Goal: Task Accomplishment & Management: Manage account settings

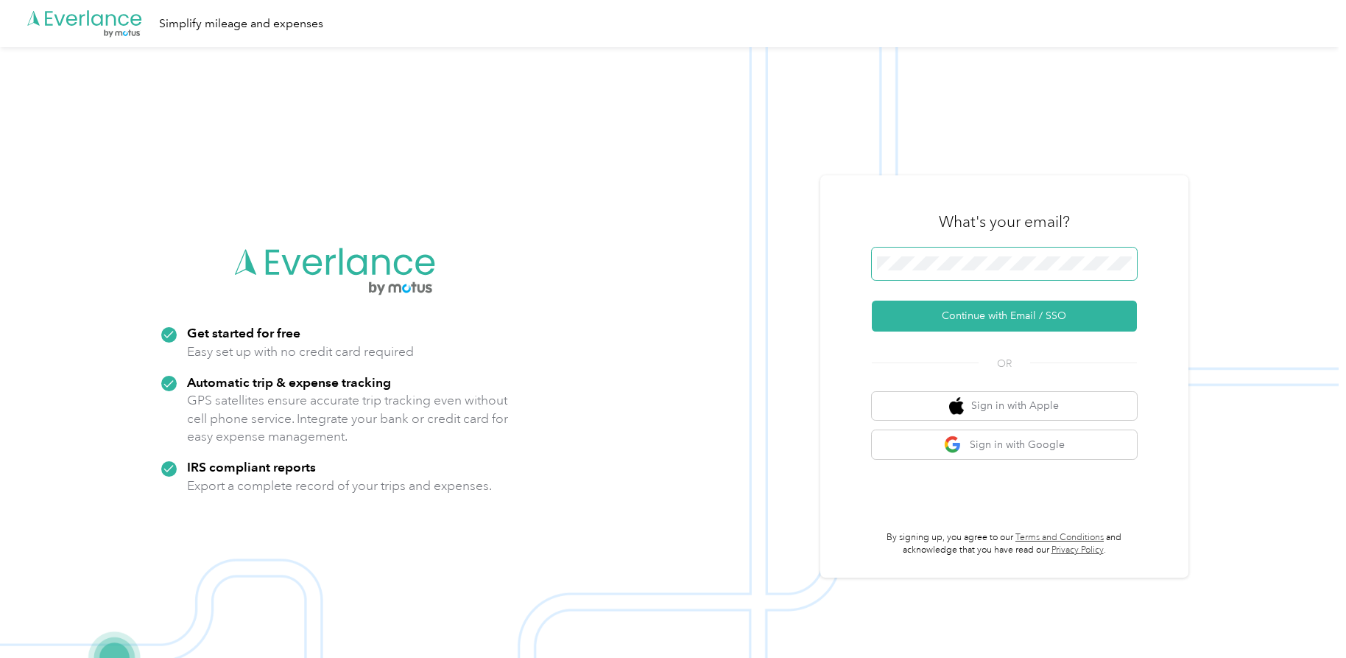
click at [913, 250] on span at bounding box center [1004, 263] width 265 height 32
click at [976, 320] on button "Continue with Email / SSO" at bounding box center [1004, 316] width 265 height 31
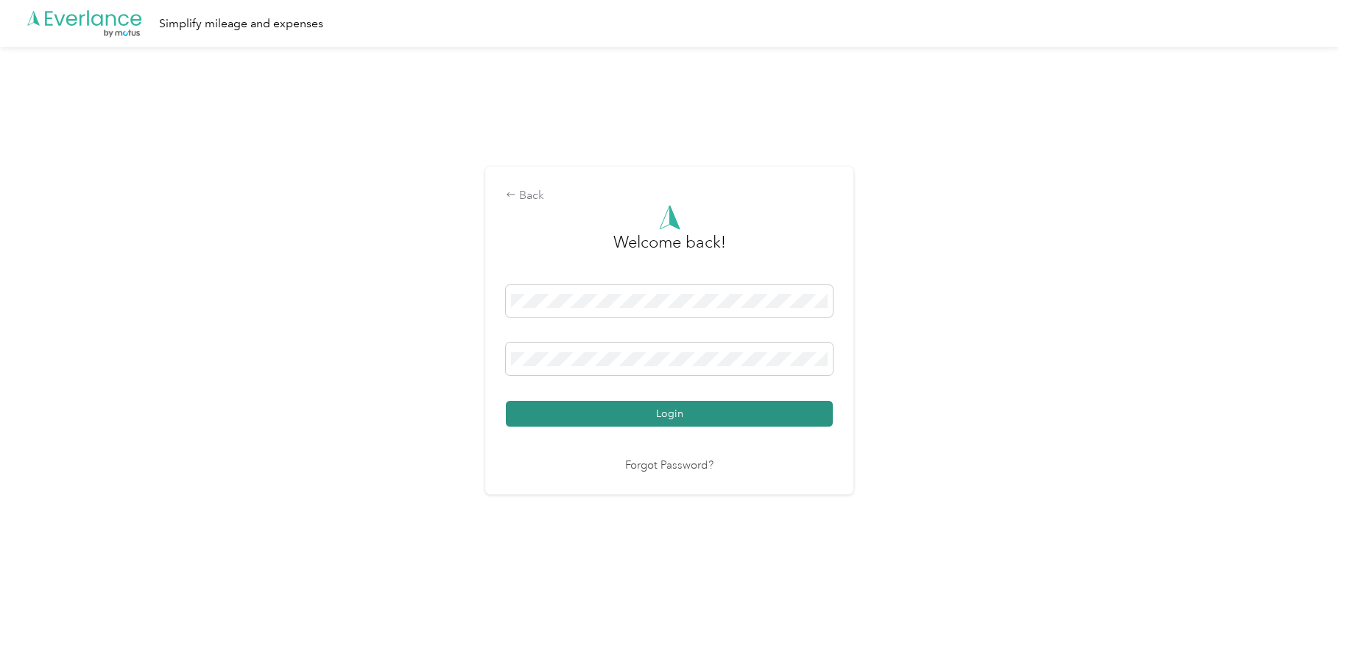
click at [594, 419] on button "Login" at bounding box center [669, 414] width 327 height 26
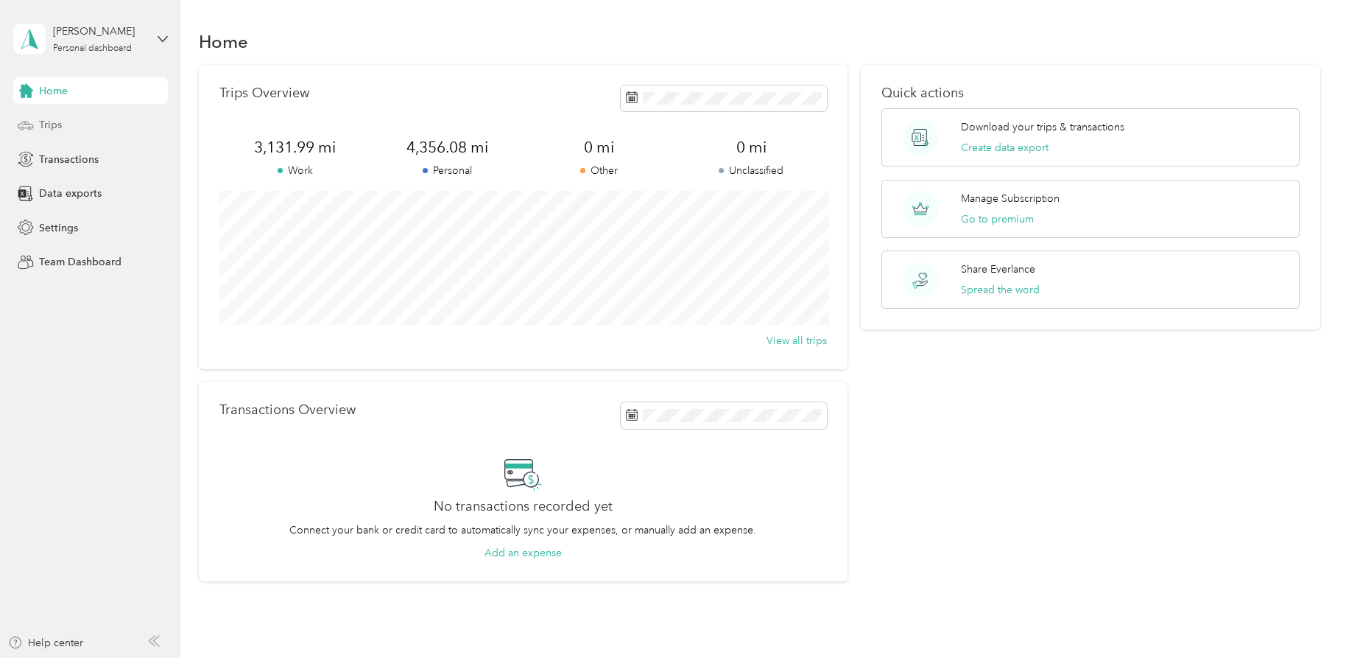
click at [56, 112] on div "Trips" at bounding box center [90, 125] width 155 height 27
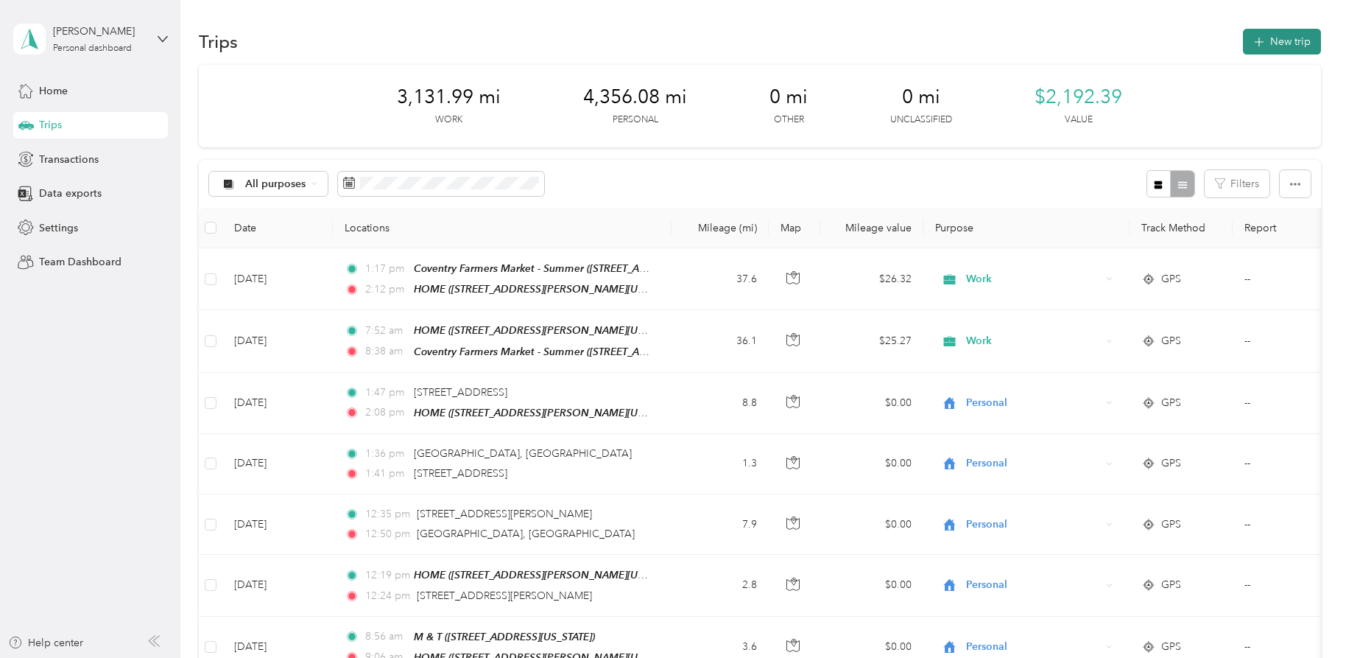
click at [1277, 40] on button "New trip" at bounding box center [1282, 42] width 78 height 26
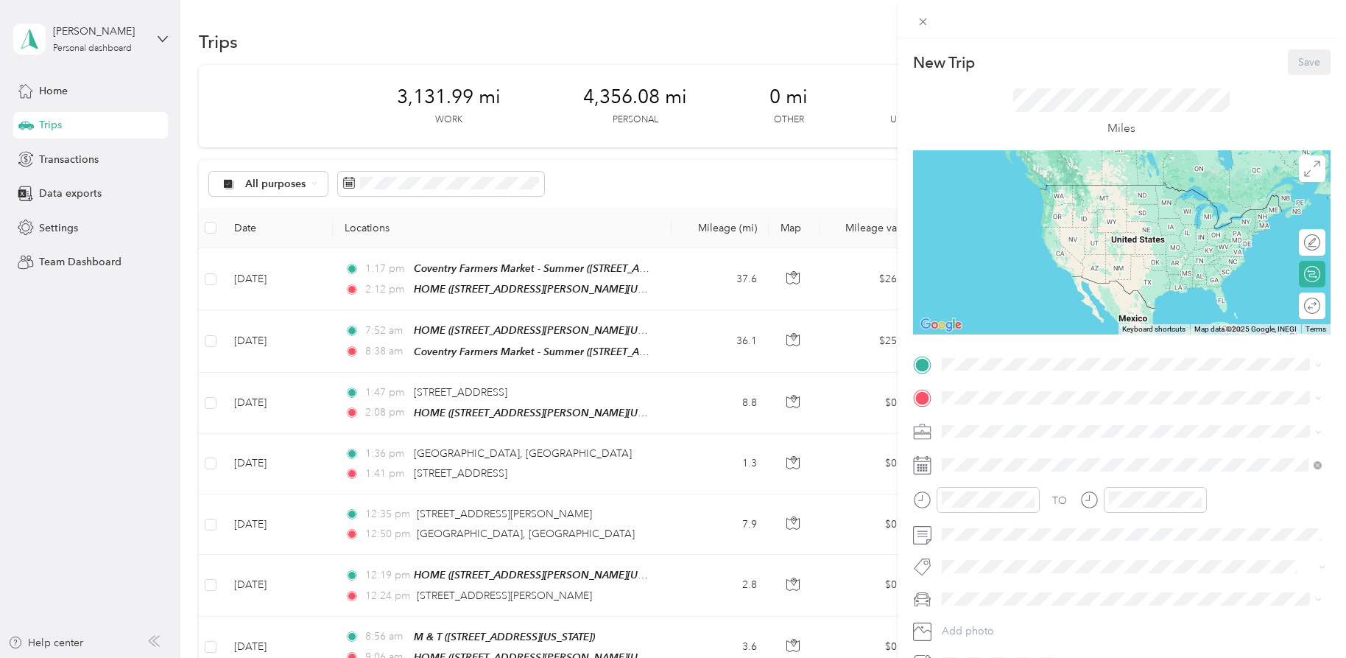
click at [981, 449] on div "Work" at bounding box center [1132, 450] width 370 height 15
click at [1002, 420] on div "HOME" at bounding box center [1110, 418] width 283 height 13
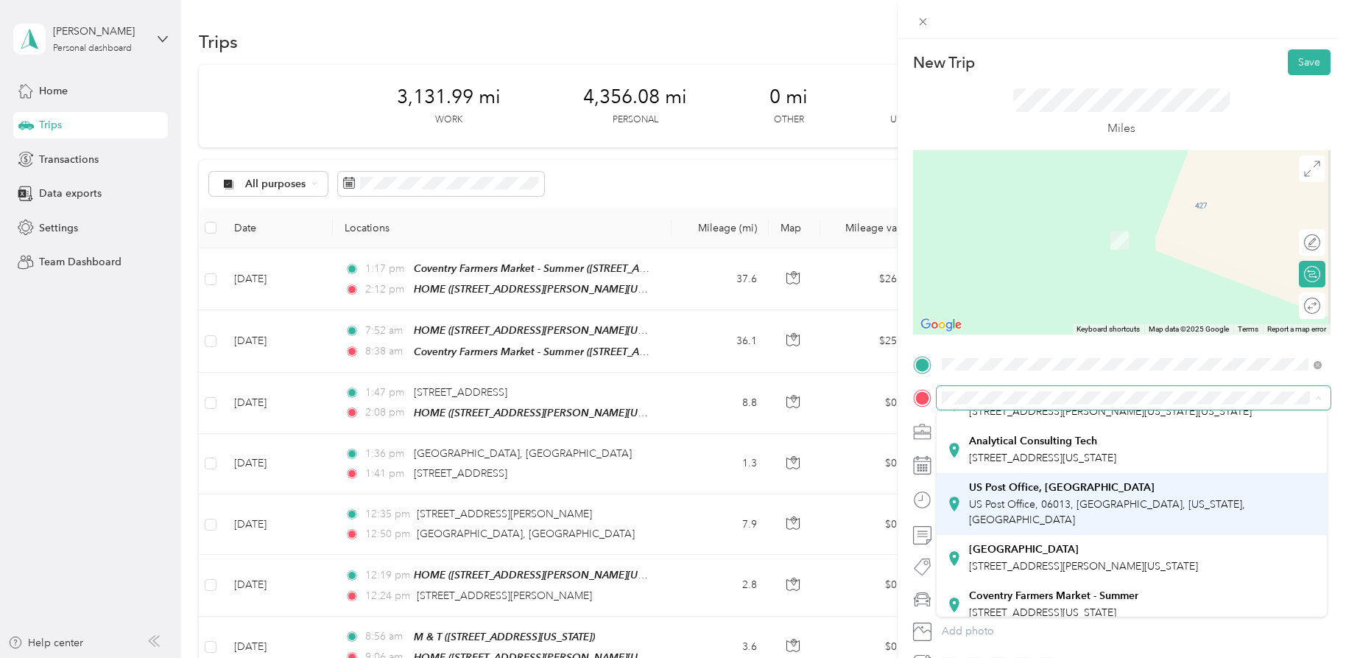
scroll to position [64, 0]
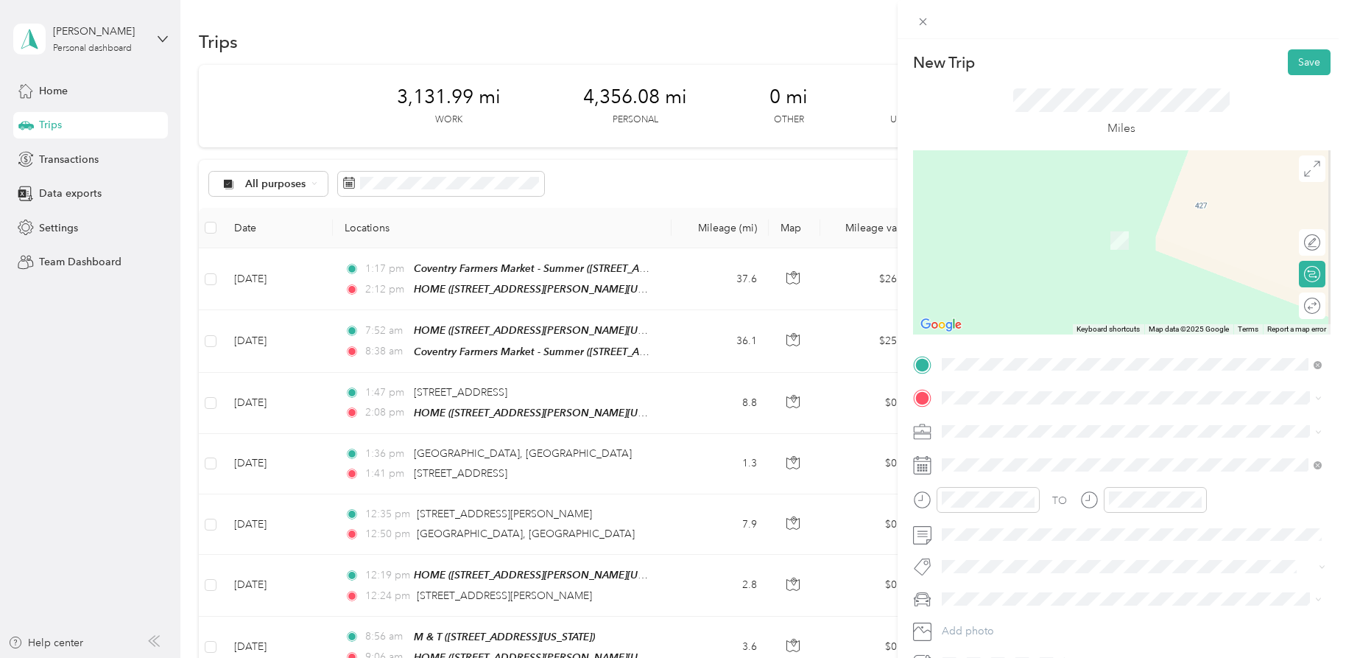
click at [1043, 593] on strong "Coventry Farmers Market - Summer" at bounding box center [1053, 590] width 169 height 13
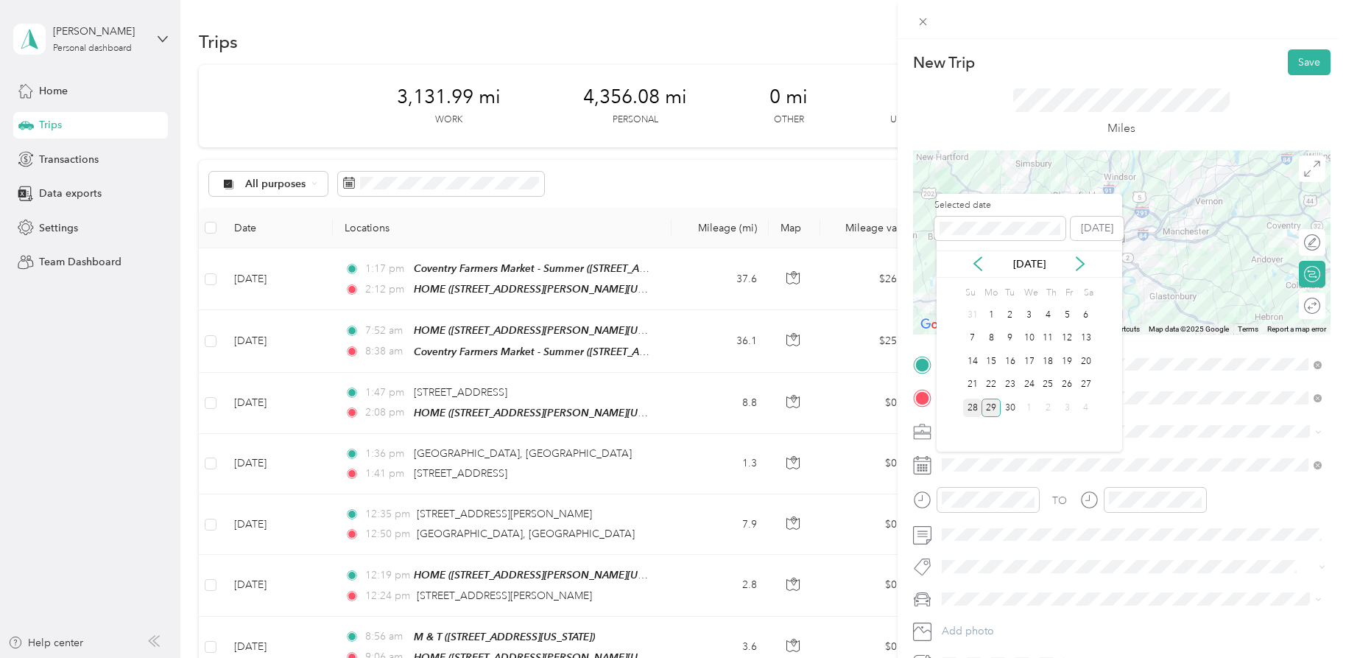
click at [972, 402] on div "28" at bounding box center [972, 407] width 19 height 18
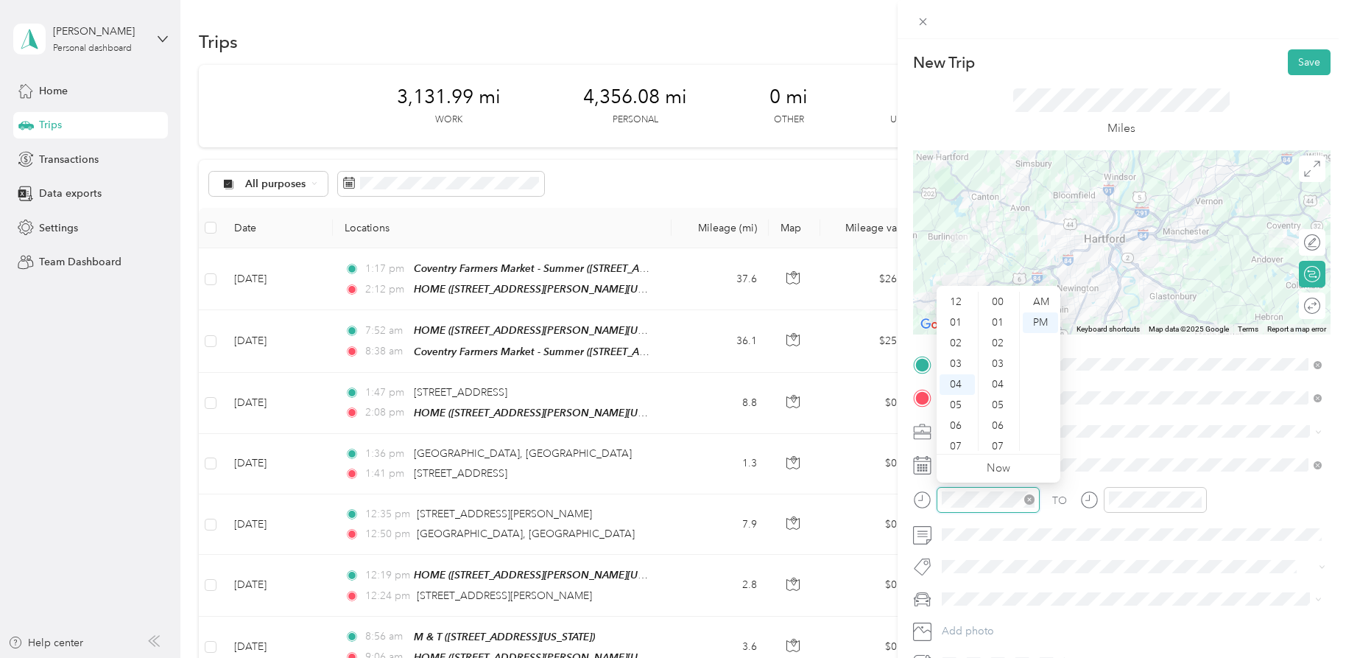
scroll to position [617, 0]
click at [960, 366] on div "07" at bounding box center [957, 365] width 35 height 21
click at [1001, 440] on div "42" at bounding box center [999, 442] width 35 height 21
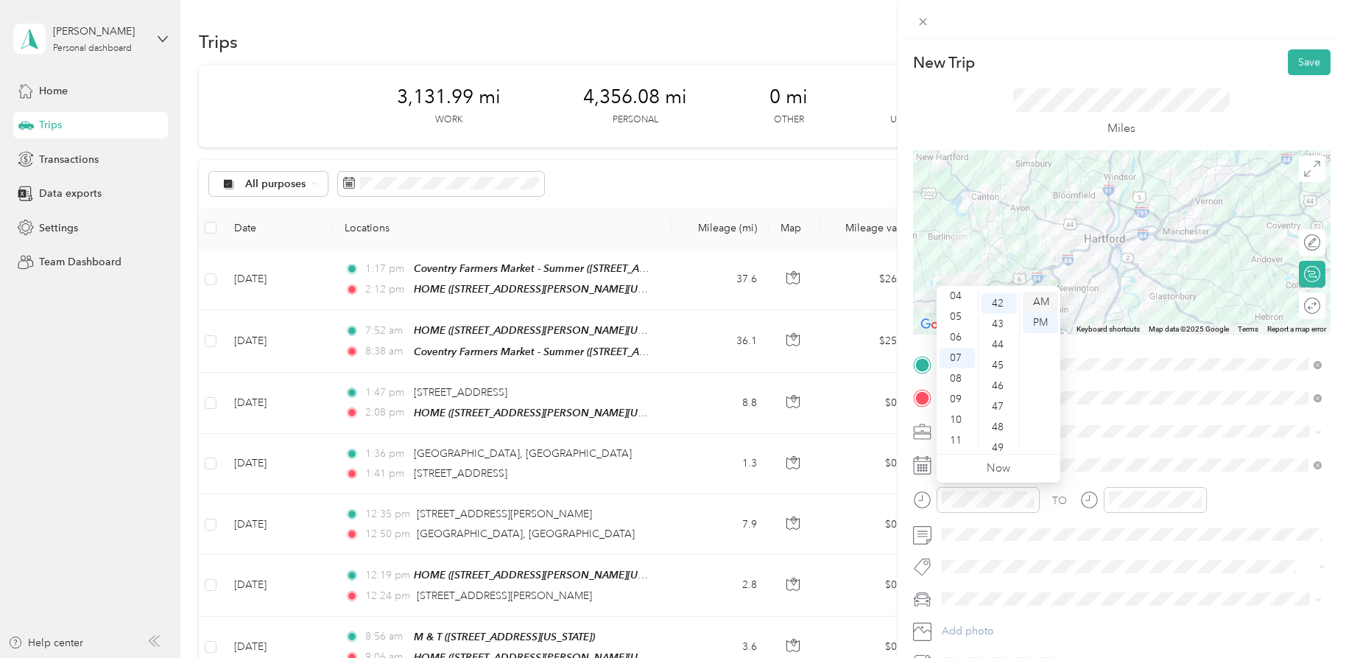
click at [1040, 302] on div "AM" at bounding box center [1040, 302] width 35 height 21
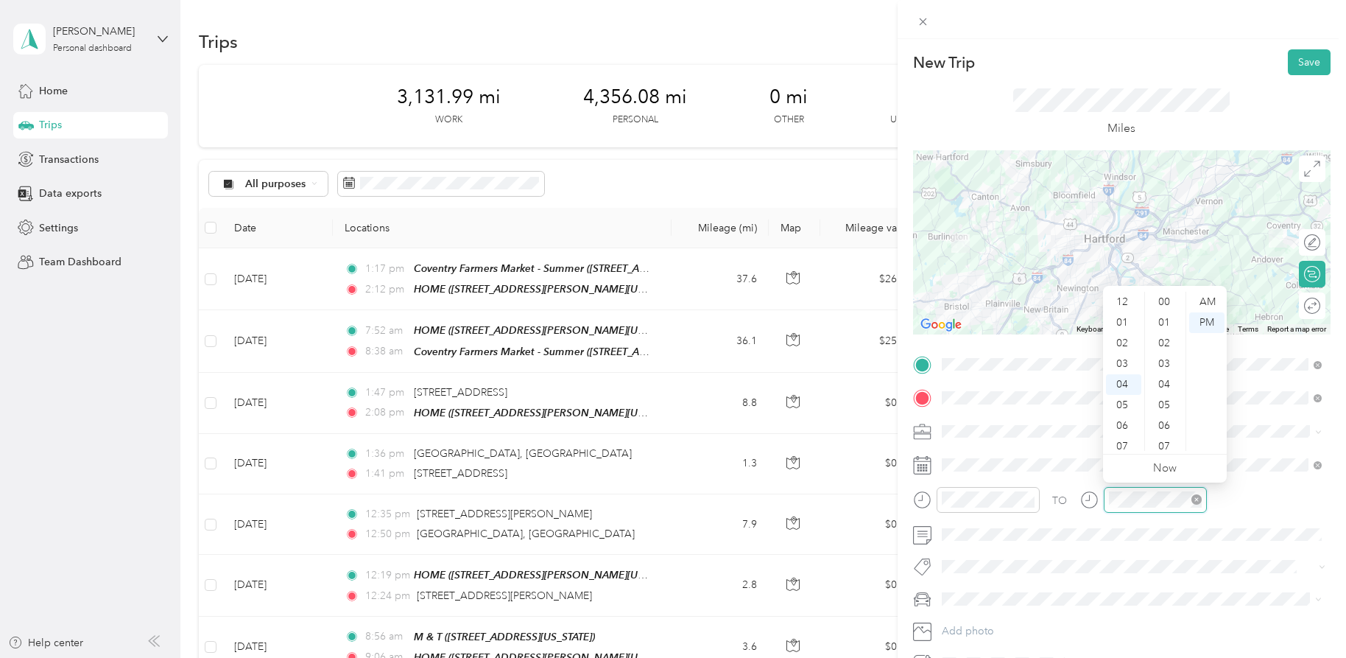
scroll to position [81, 0]
click at [1123, 382] on div "08" at bounding box center [1123, 386] width 35 height 21
click at [1162, 402] on div "35" at bounding box center [1165, 406] width 35 height 21
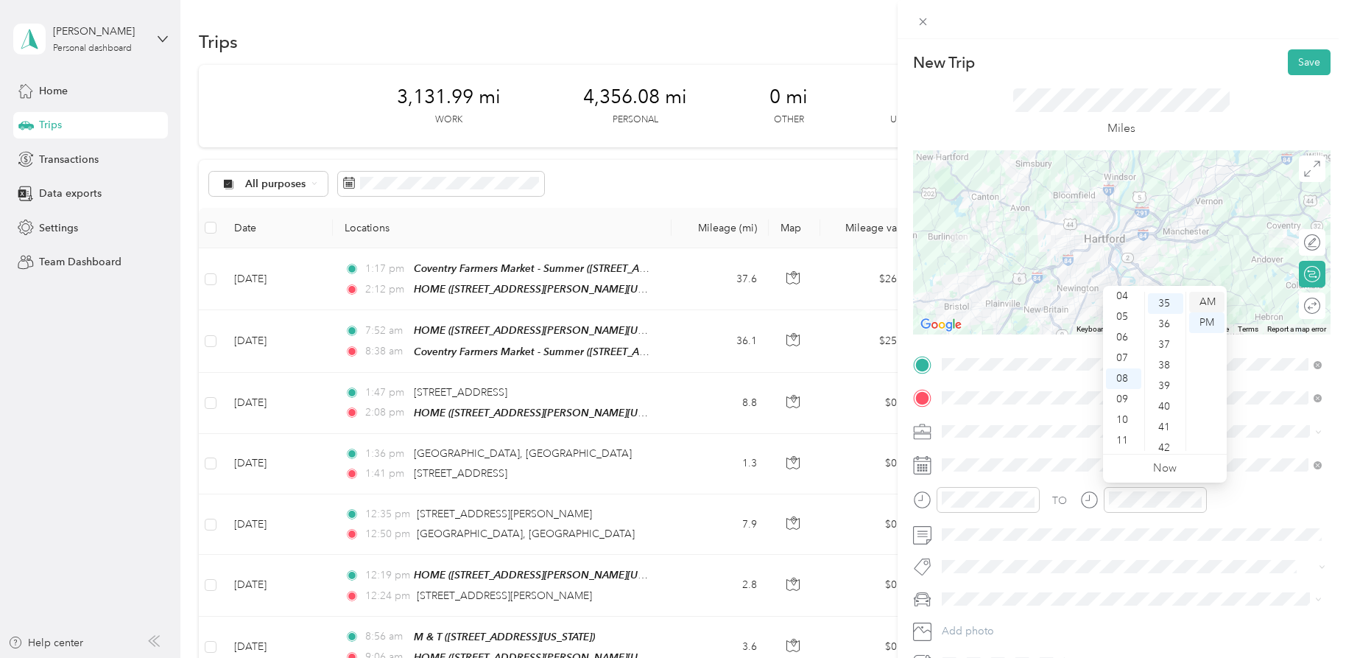
click at [1209, 304] on div "AM" at bounding box center [1207, 302] width 35 height 21
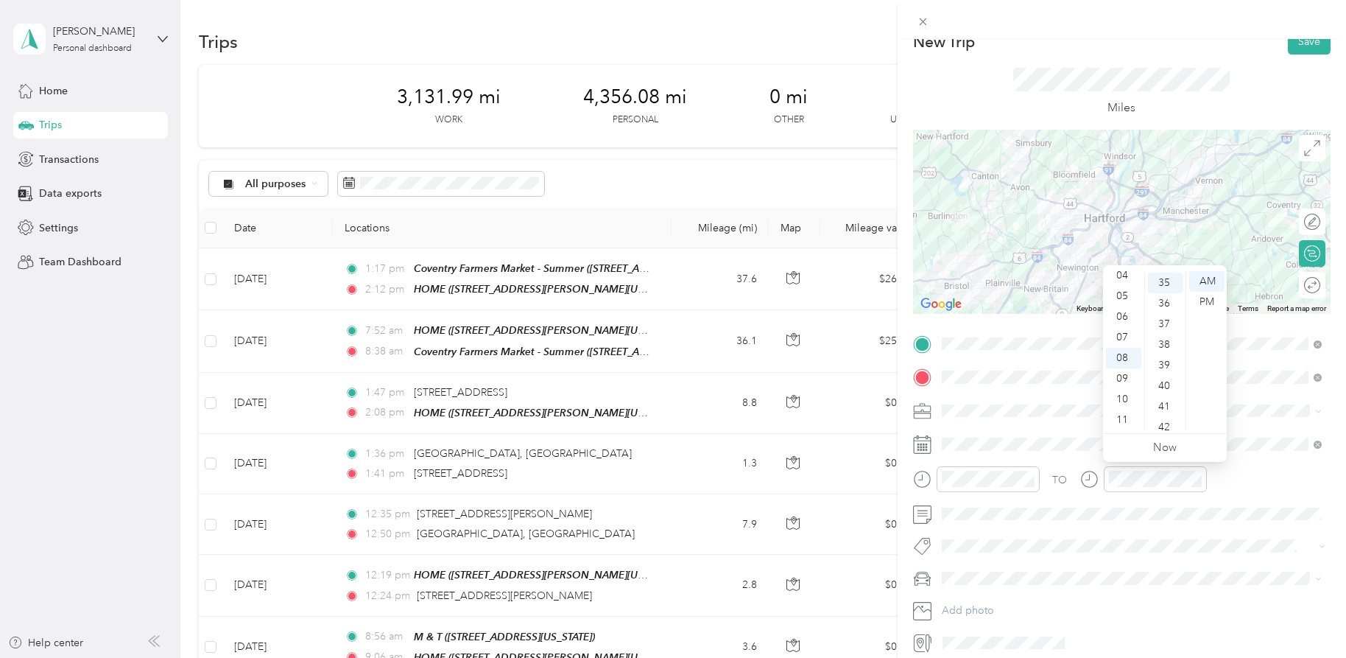
scroll to position [58, 0]
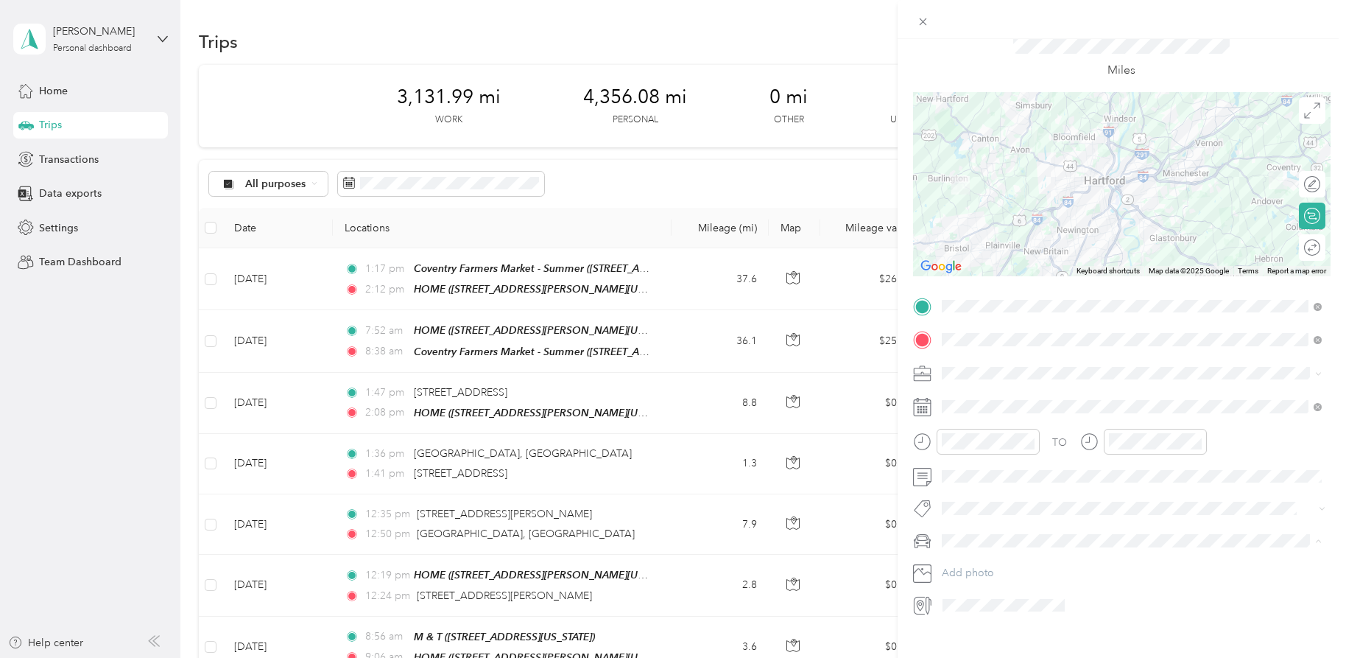
click at [987, 595] on span "Red CX-5" at bounding box center [969, 592] width 44 height 13
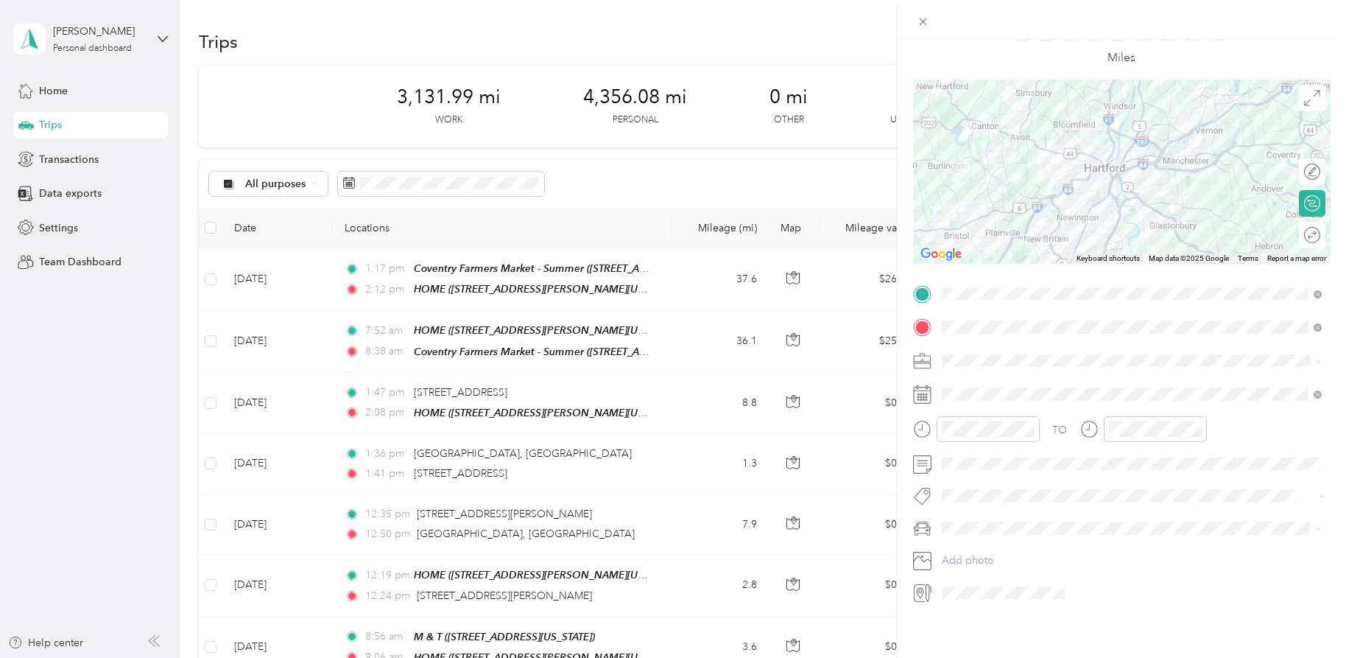
scroll to position [0, 0]
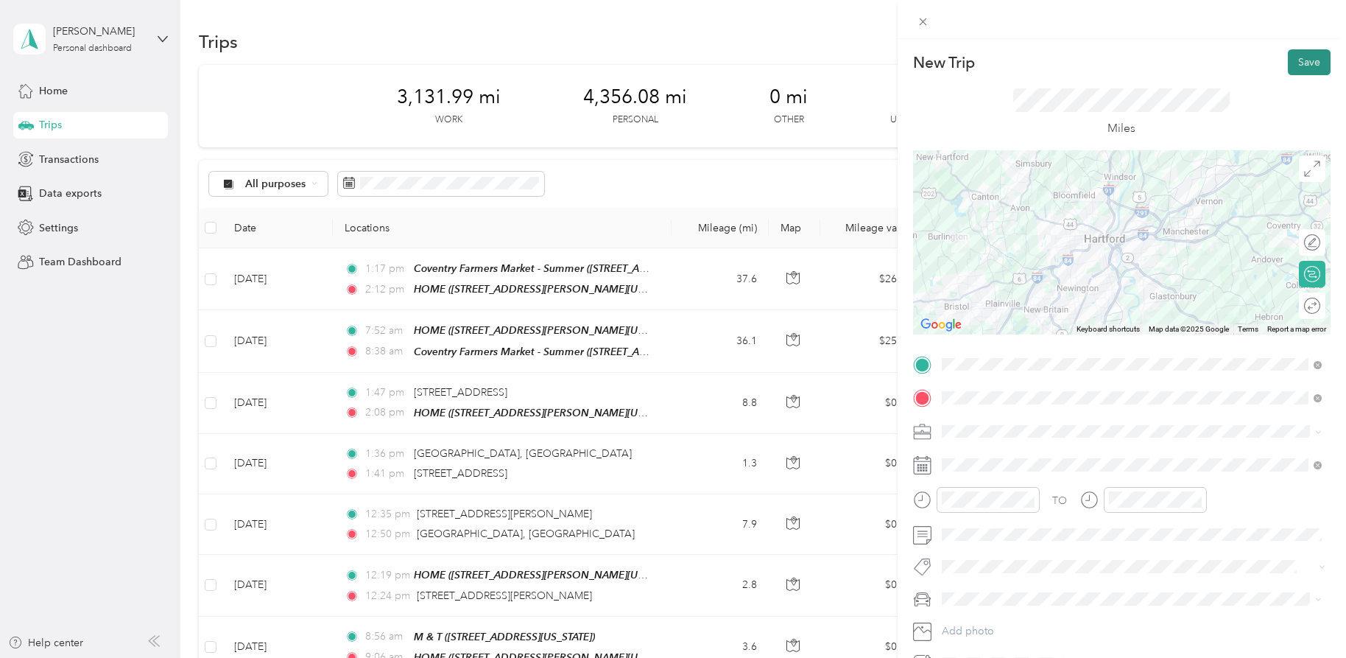
click at [1301, 61] on button "Save" at bounding box center [1309, 62] width 43 height 26
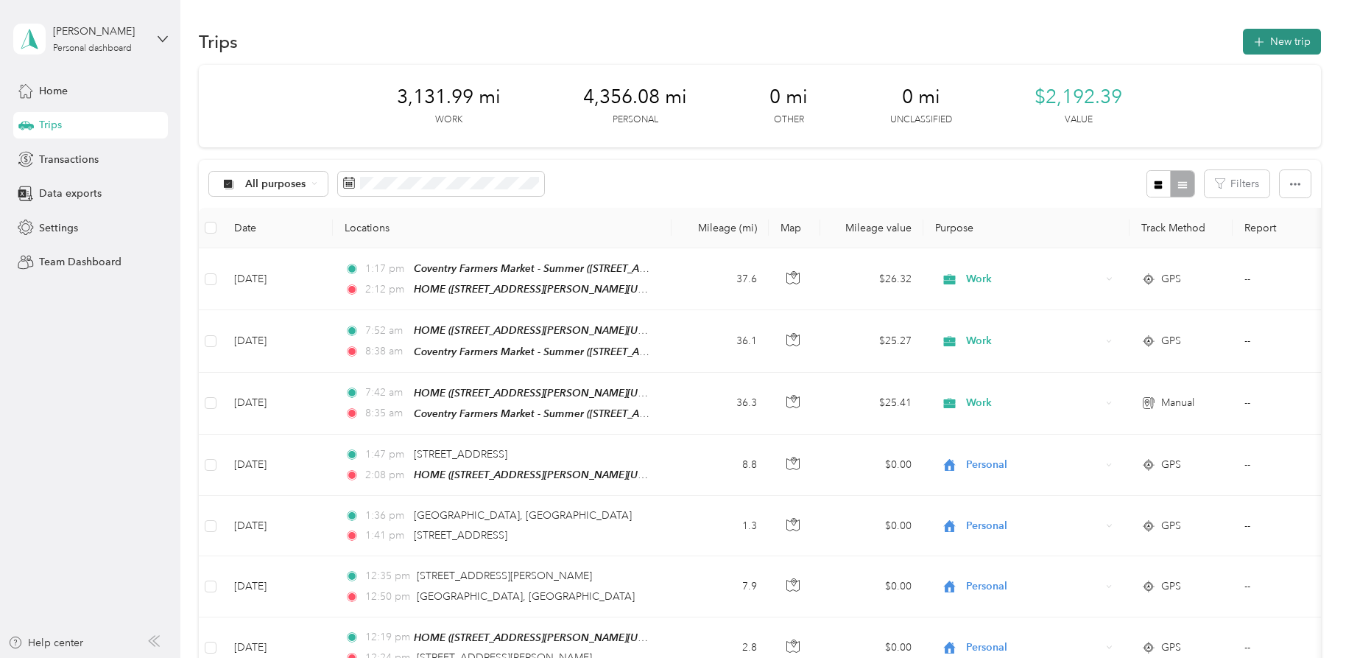
click at [1271, 36] on button "New trip" at bounding box center [1282, 42] width 78 height 26
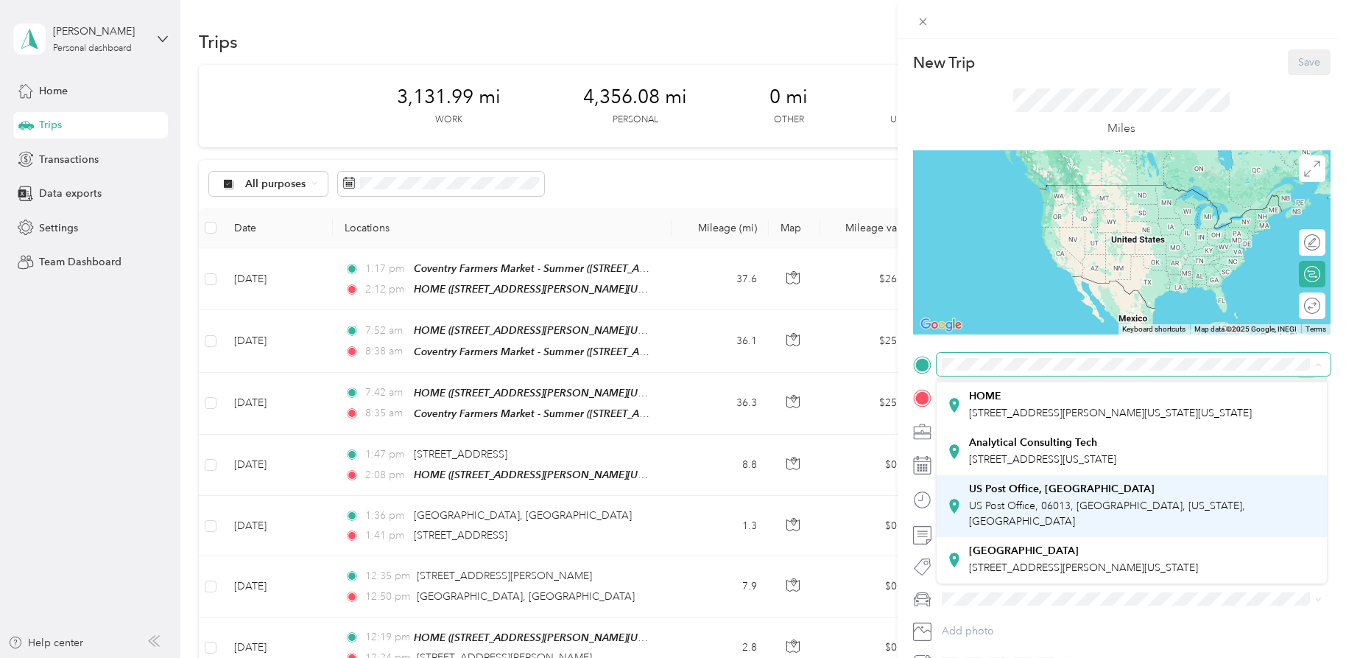
scroll to position [91, 0]
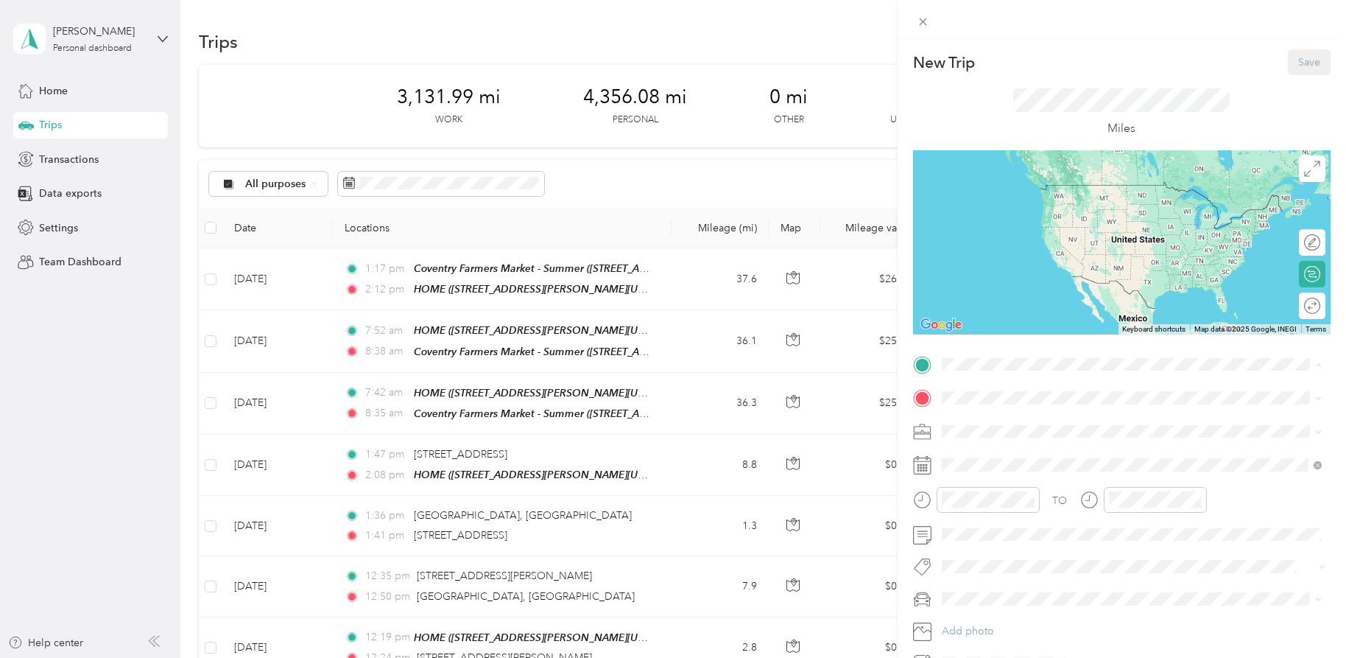
click at [1069, 538] on div "Coventry Farmers Market - Summer [STREET_ADDRESS][US_STATE]" at bounding box center [1053, 540] width 169 height 31
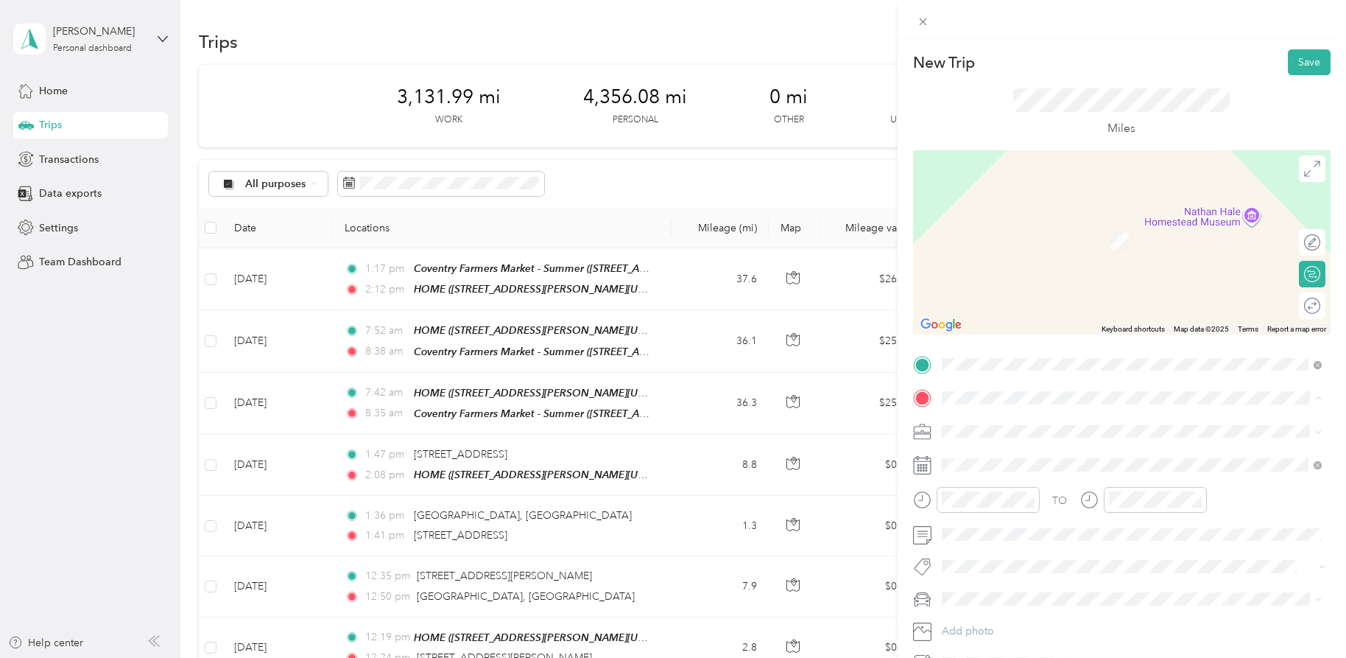
click at [1022, 473] on div "HOME [STREET_ADDRESS][PERSON_NAME][US_STATE][US_STATE]" at bounding box center [1110, 464] width 283 height 31
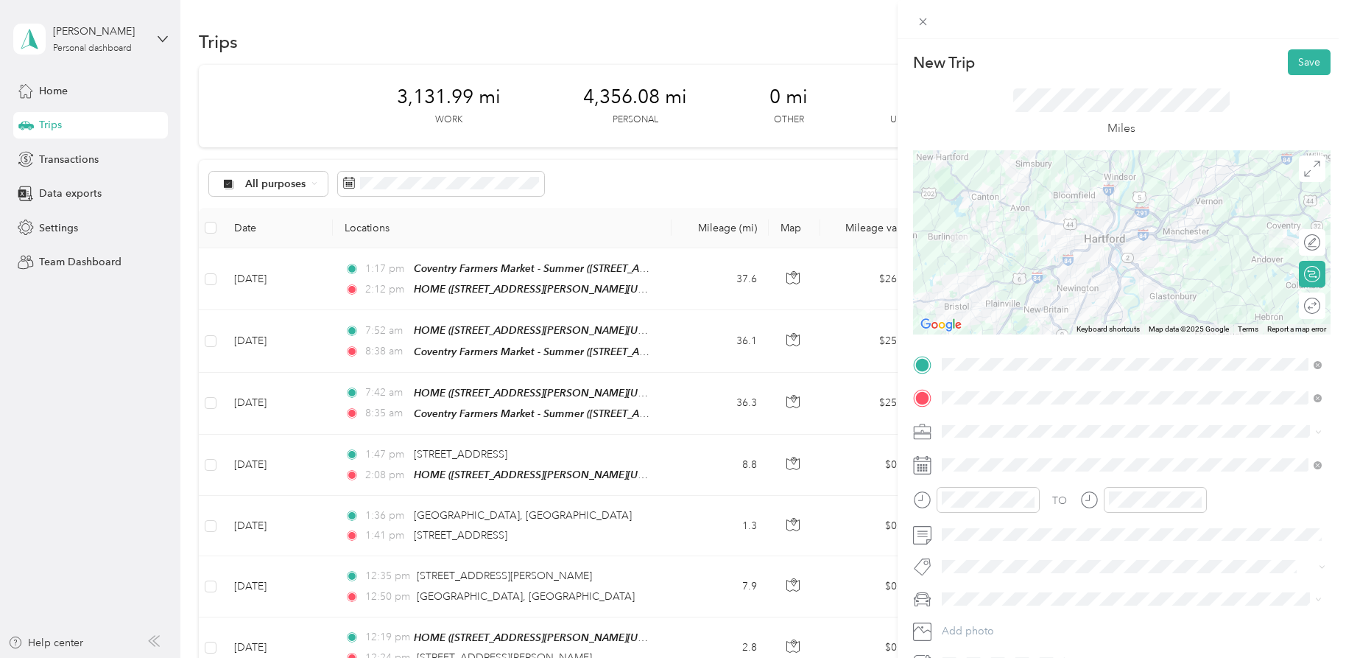
click at [970, 458] on div "Work" at bounding box center [1132, 456] width 370 height 15
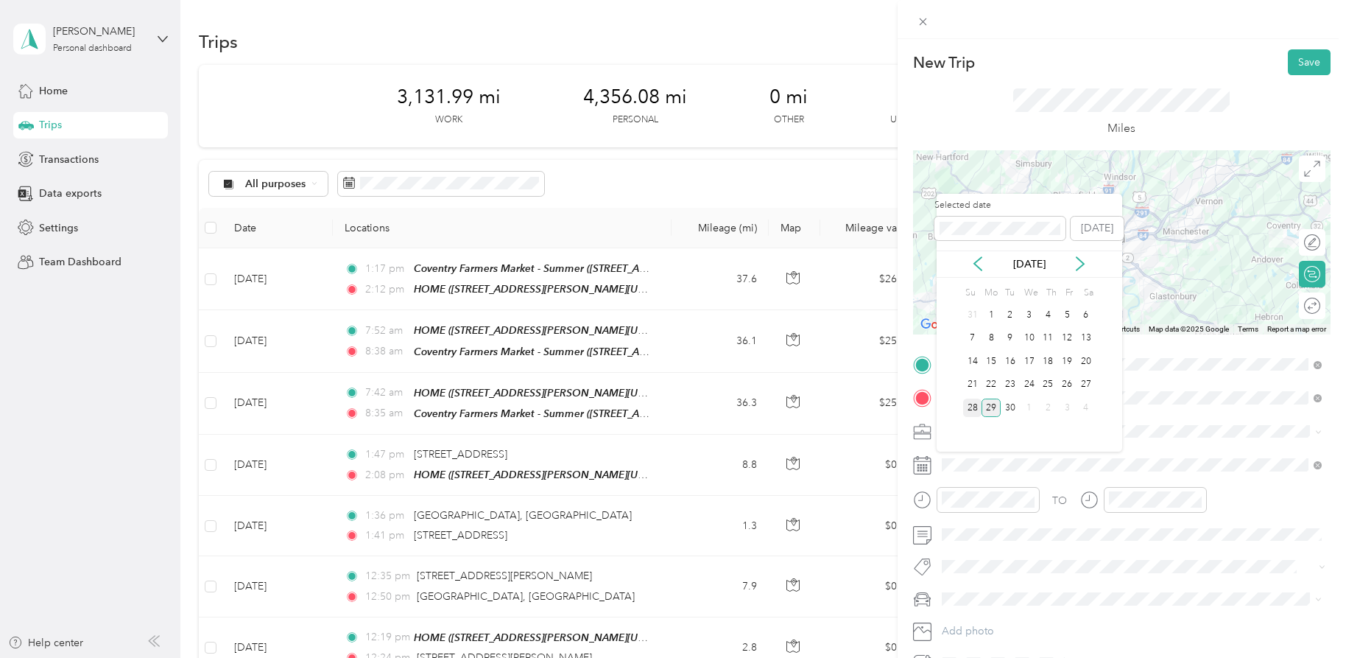
click at [976, 407] on div "28" at bounding box center [972, 407] width 19 height 18
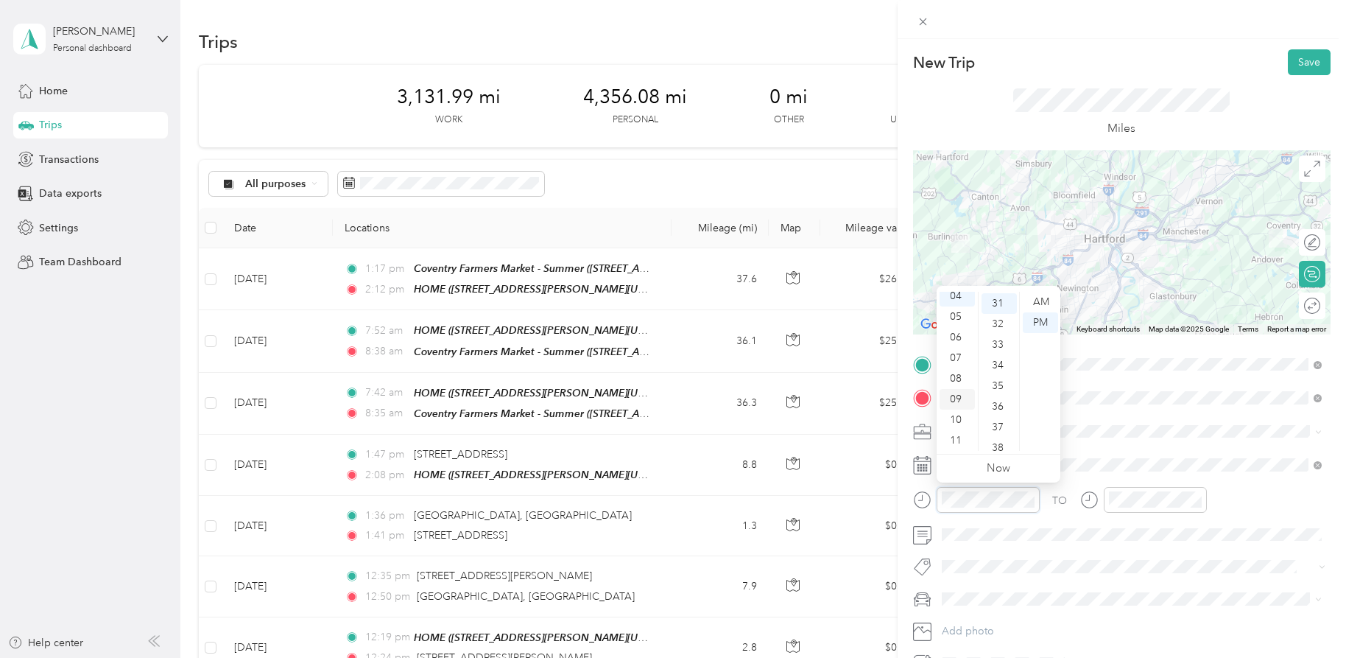
scroll to position [0, 0]
click at [954, 320] on div "01" at bounding box center [957, 322] width 35 height 21
click at [1000, 412] on div "20" at bounding box center [999, 414] width 35 height 21
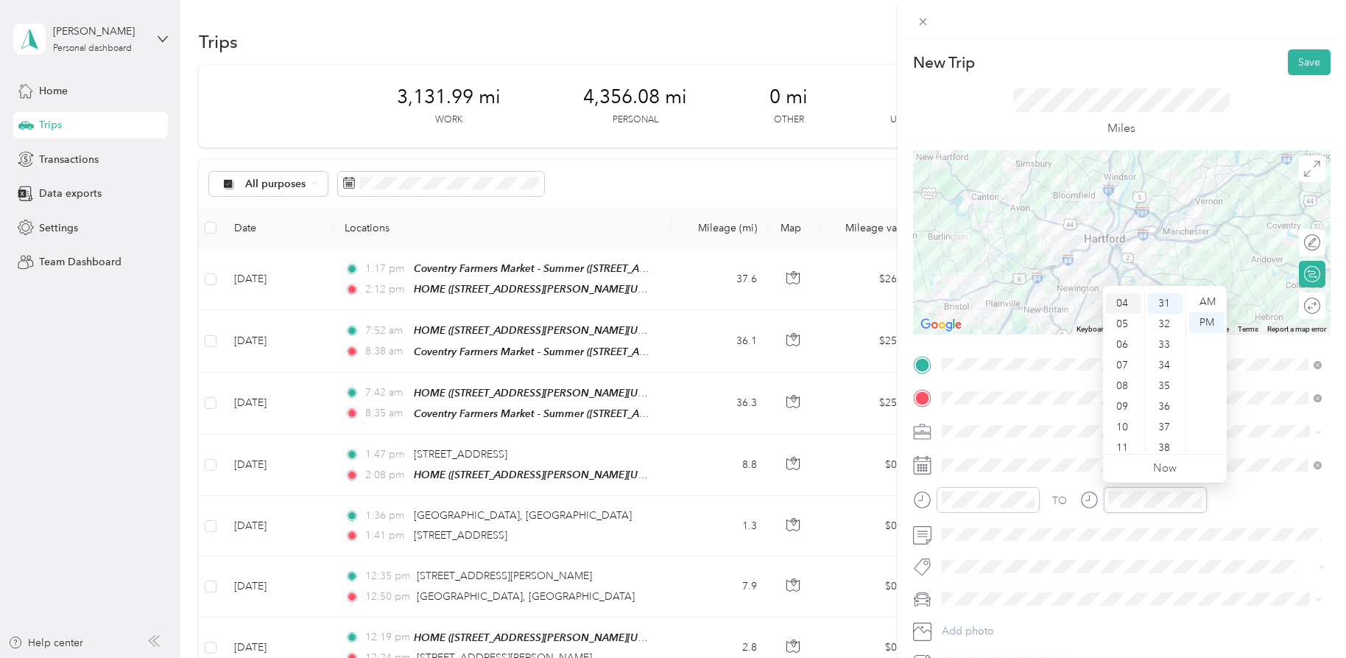
scroll to position [0, 0]
click at [1122, 345] on div "02" at bounding box center [1123, 343] width 35 height 21
click at [1169, 338] on div "15" at bounding box center [1165, 334] width 35 height 21
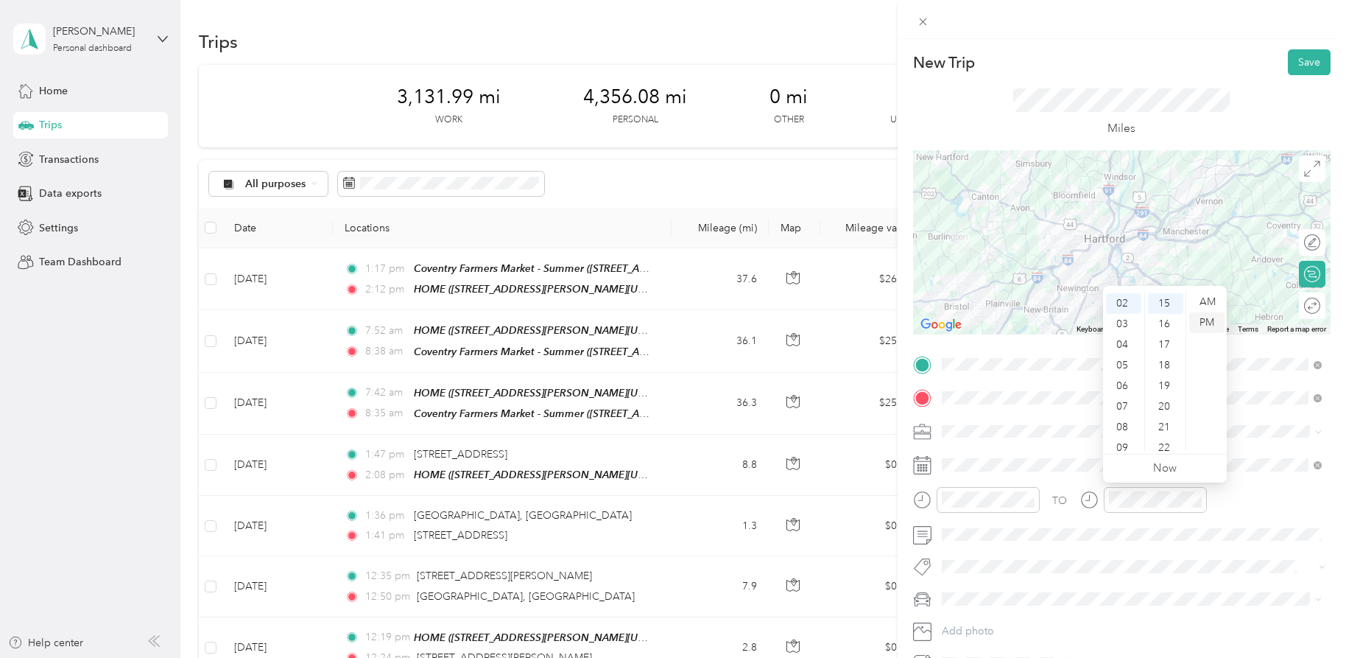
click at [1222, 320] on div "PM" at bounding box center [1207, 322] width 35 height 21
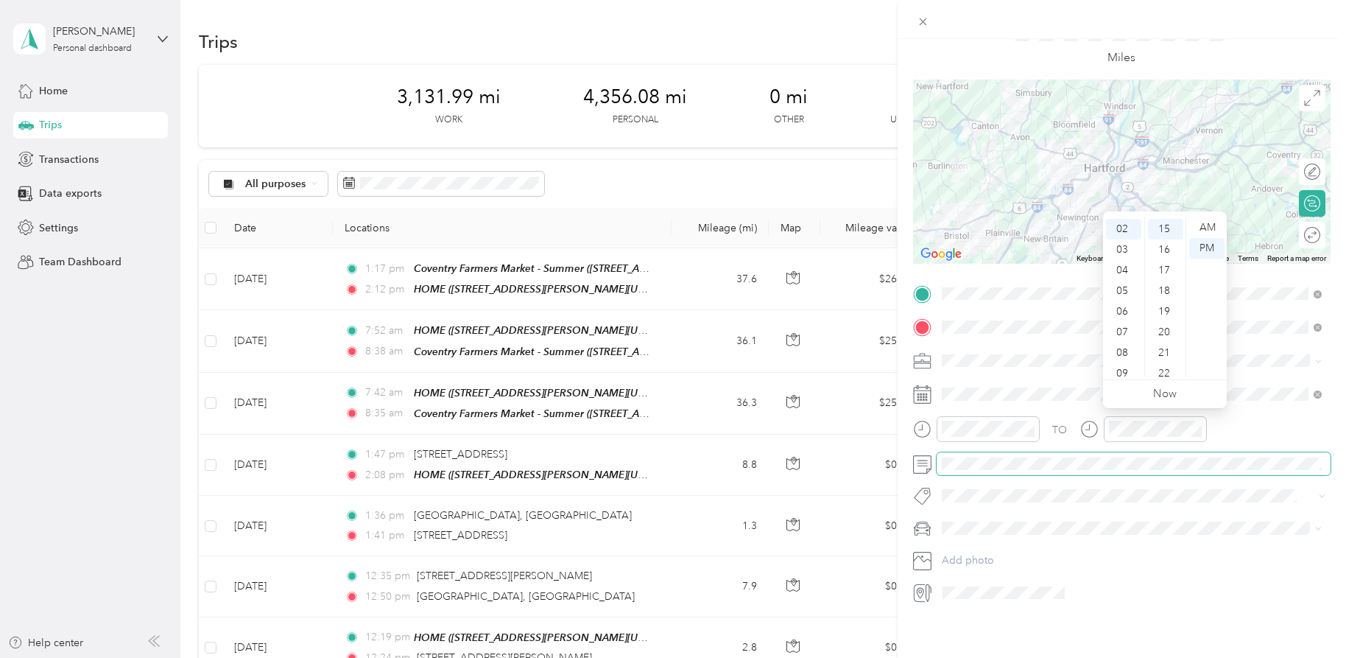
click at [977, 452] on span at bounding box center [1134, 464] width 394 height 24
click at [978, 469] on span at bounding box center [1134, 464] width 394 height 24
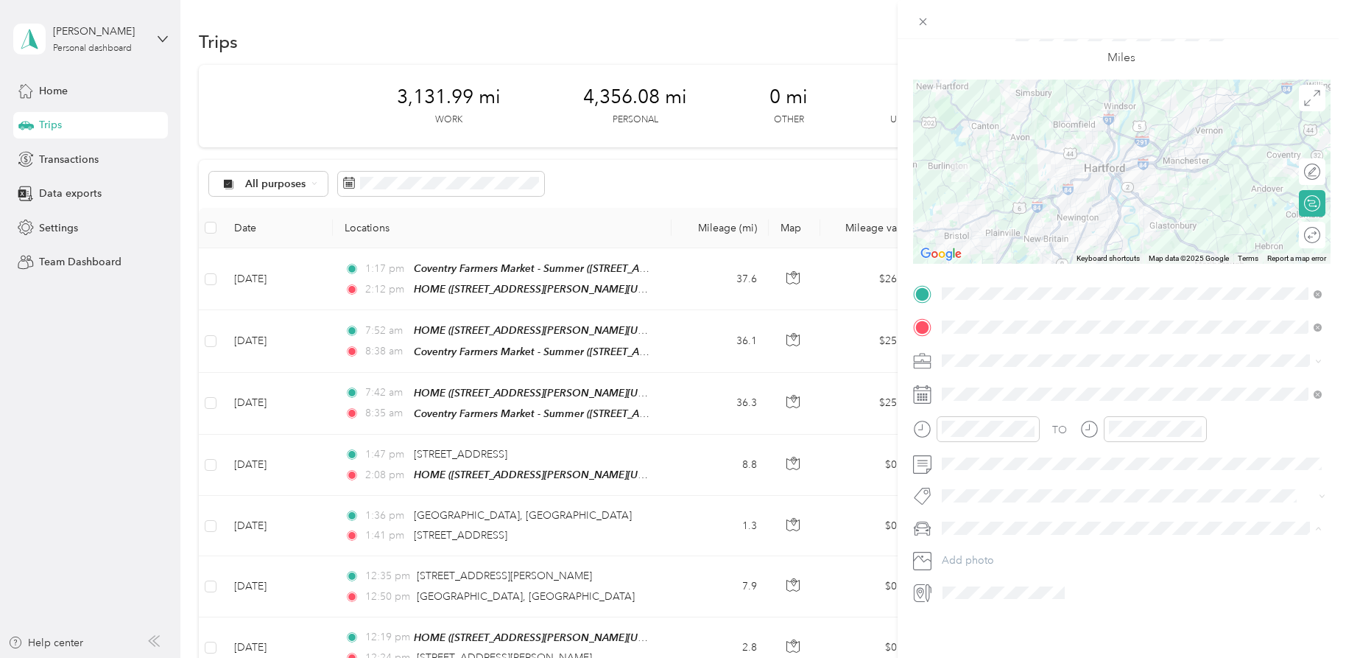
click at [966, 579] on li "Red CX-5" at bounding box center [1132, 576] width 390 height 26
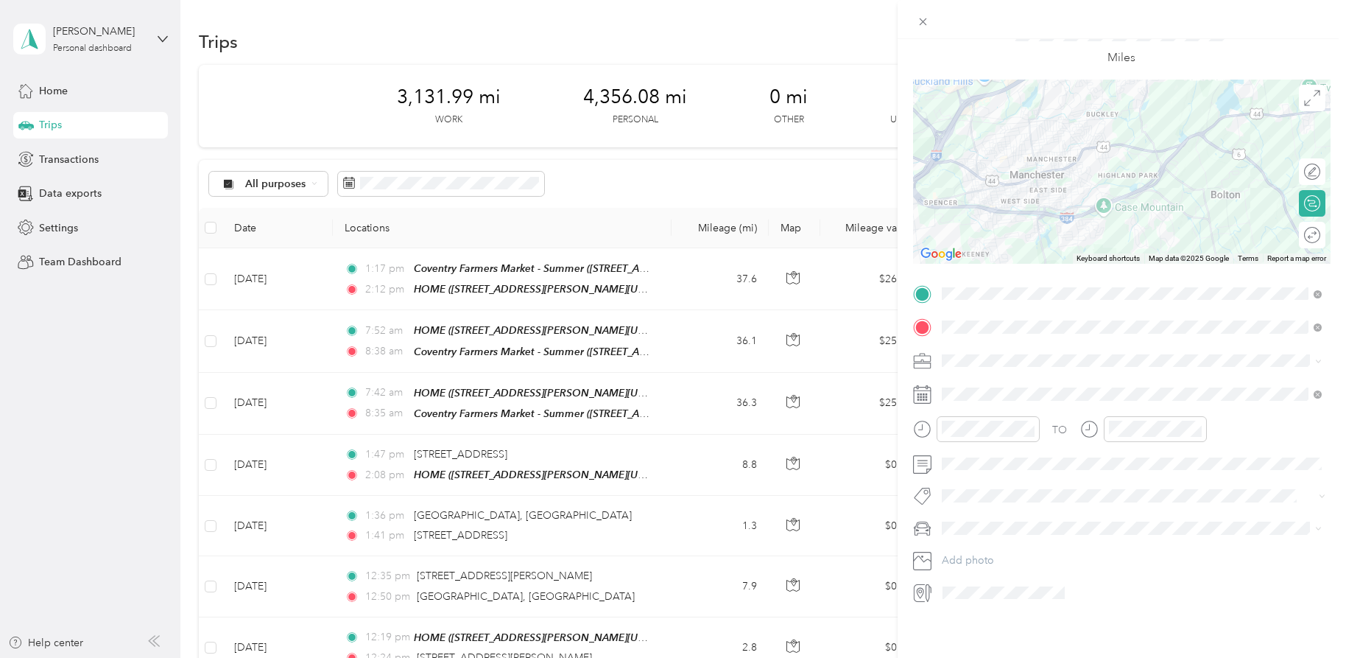
scroll to position [0, 0]
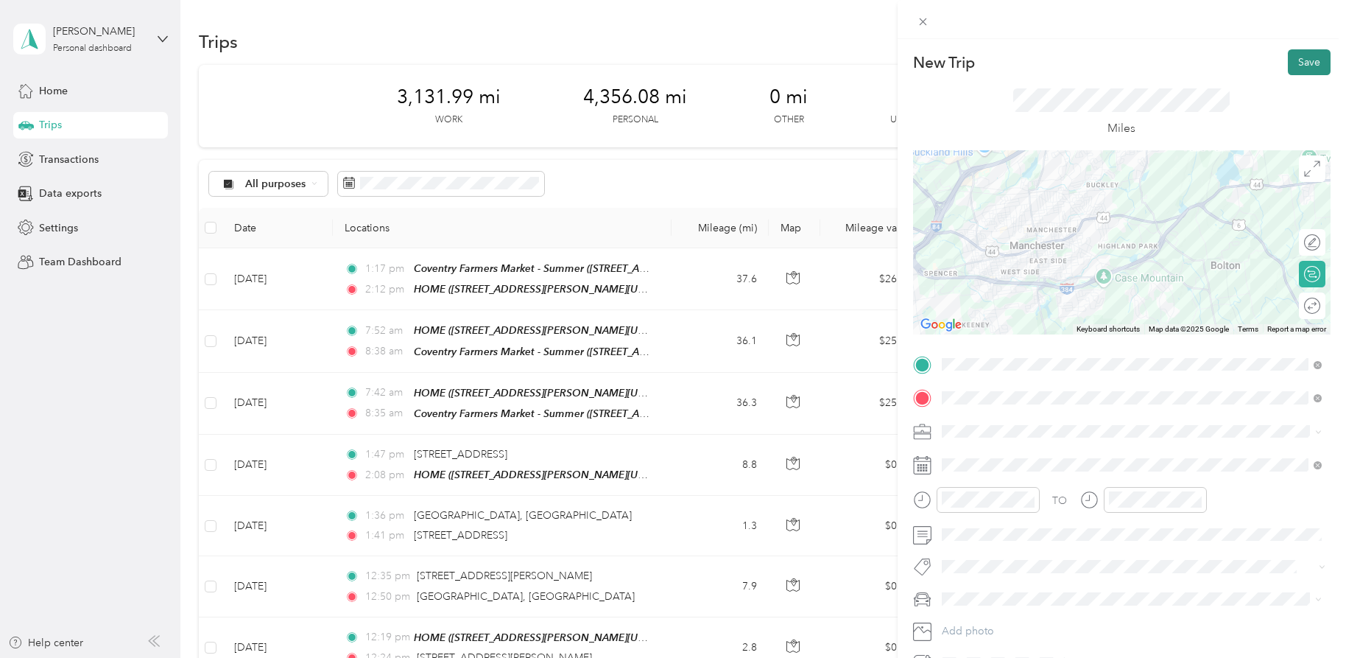
click at [1310, 67] on button "Save" at bounding box center [1309, 62] width 43 height 26
